Goal: Task Accomplishment & Management: Manage account settings

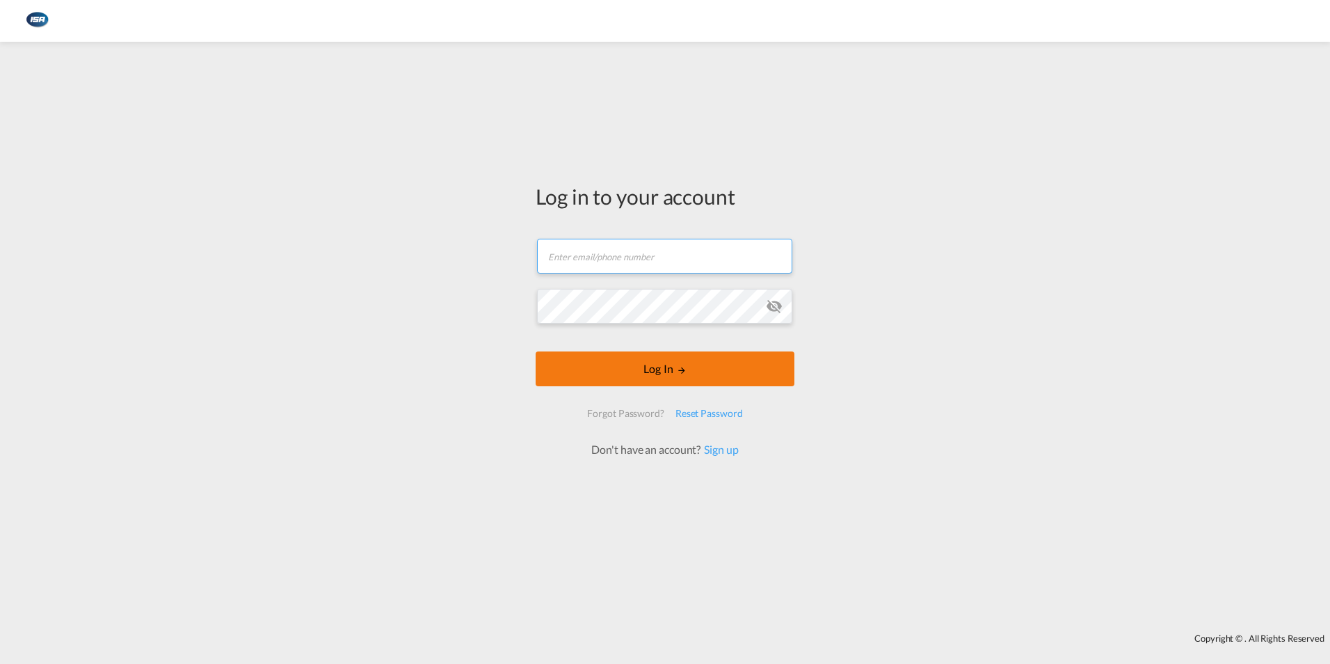
type input "[EMAIL_ADDRESS][DOMAIN_NAME]"
click at [678, 377] on button "Log In" at bounding box center [665, 368] width 259 height 35
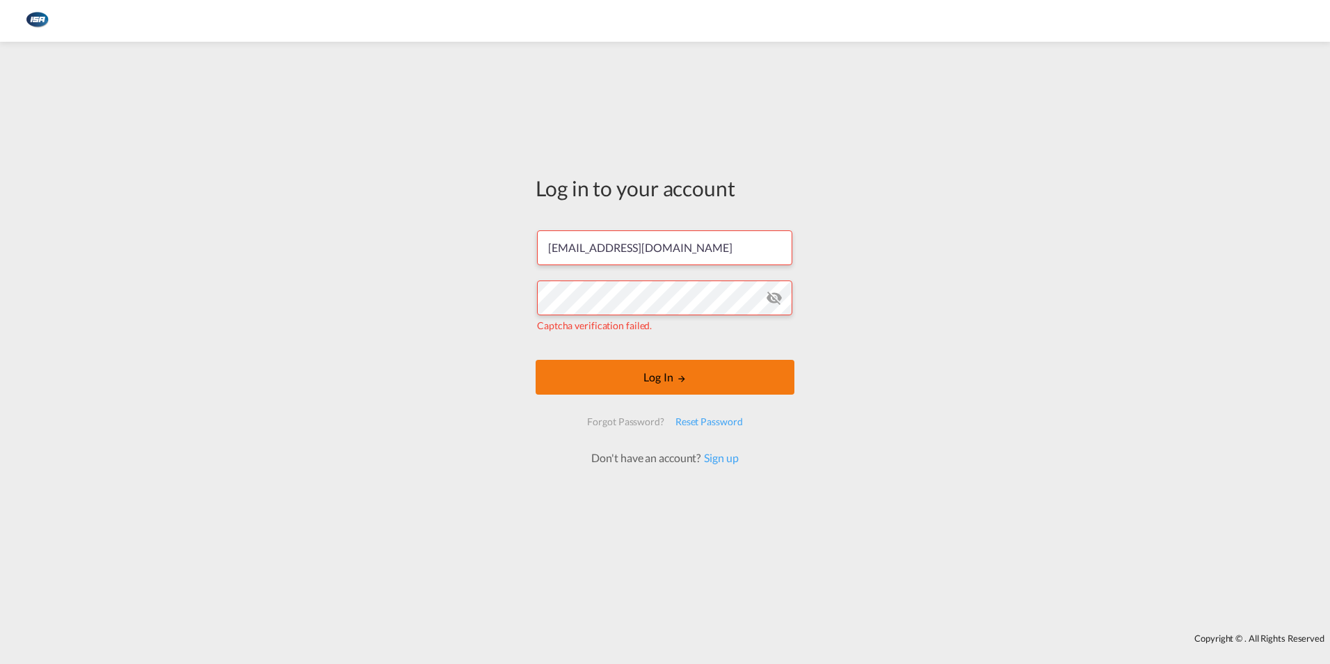
click at [660, 376] on button "Log In" at bounding box center [665, 377] width 259 height 35
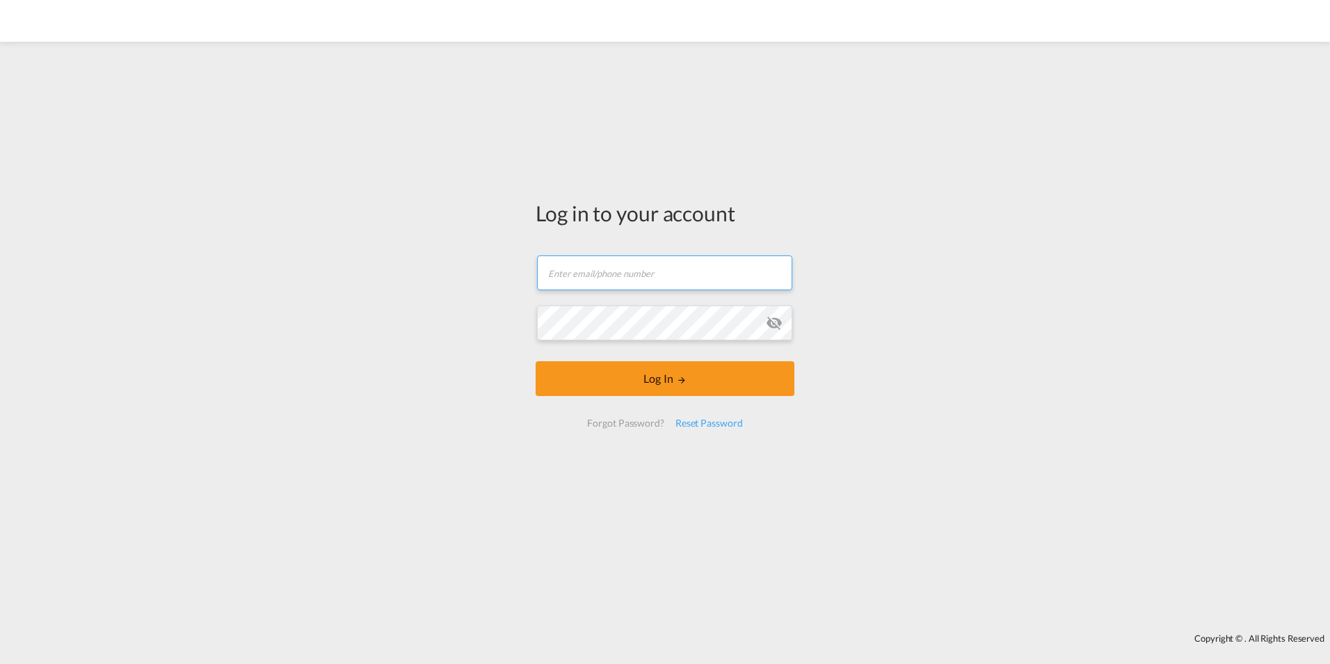
click at [632, 277] on input "text" at bounding box center [664, 272] width 255 height 35
type input "[EMAIL_ADDRESS][DOMAIN_NAME]"
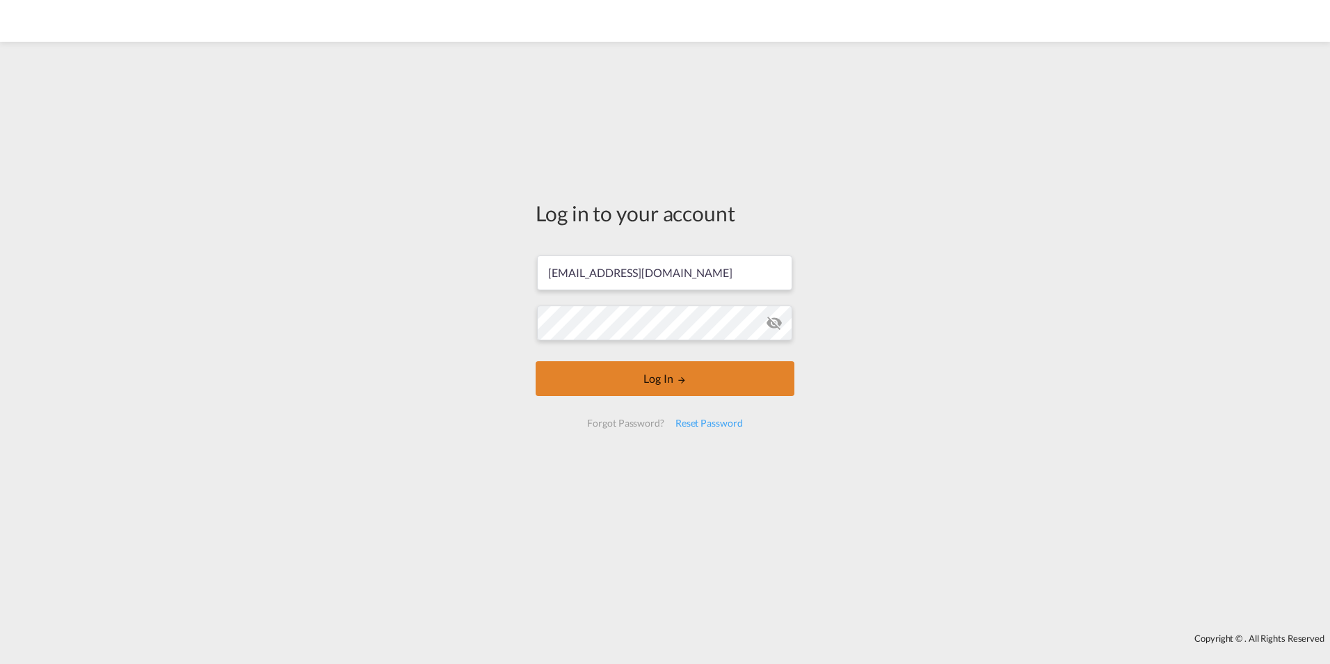
click at [662, 378] on button "Log In" at bounding box center [665, 378] width 259 height 35
